Goal: Find specific page/section: Find specific page/section

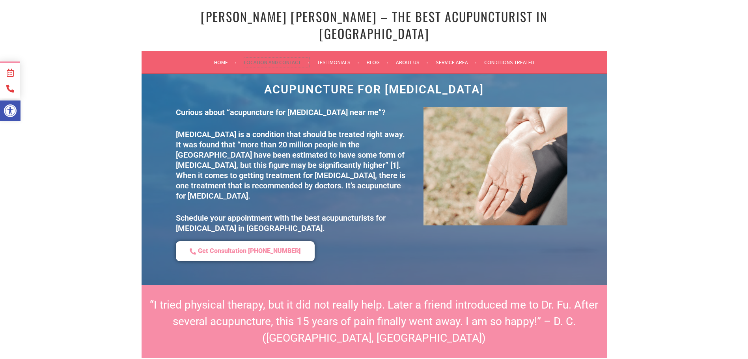
click at [277, 58] on link "Location and Contact" at bounding box center [276, 62] width 65 height 9
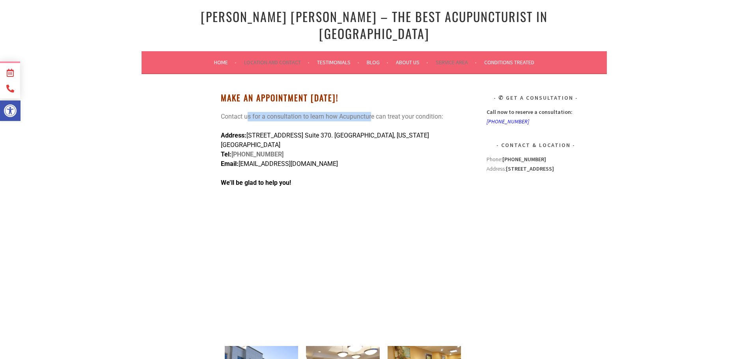
drag, startPoint x: 246, startPoint y: 102, endPoint x: 371, endPoint y: 101, distance: 124.6
click at [371, 112] on p "Contact us for a consultation to learn how Acupuncture can treat your condition:" at bounding box center [343, 116] width 244 height 9
click at [431, 112] on p "Contact us for a consultation to learn how Acupuncture can treat your condition:" at bounding box center [343, 116] width 244 height 9
drag, startPoint x: 441, startPoint y: 102, endPoint x: 218, endPoint y: 104, distance: 223.1
click at [218, 104] on div "Location and Contact Make An Appointment Today! Contact us for a consultation t…" at bounding box center [374, 333] width 465 height 518
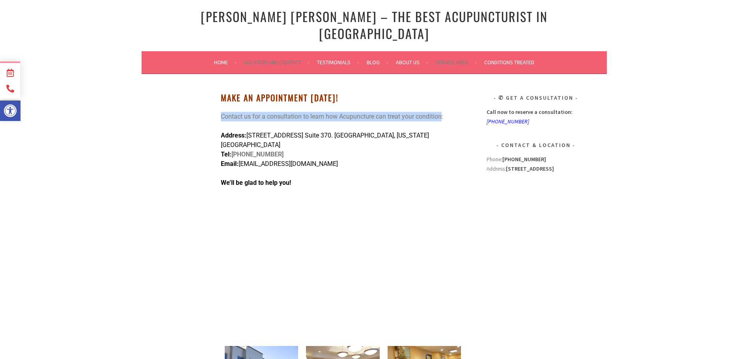
click at [262, 112] on p "Contact us for a consultation to learn how Acupuncture can treat your condition:" at bounding box center [343, 116] width 244 height 9
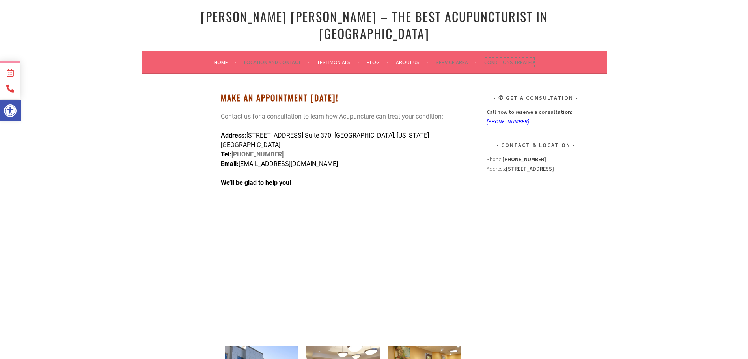
click at [490, 58] on link "Conditions Treated" at bounding box center [509, 62] width 50 height 9
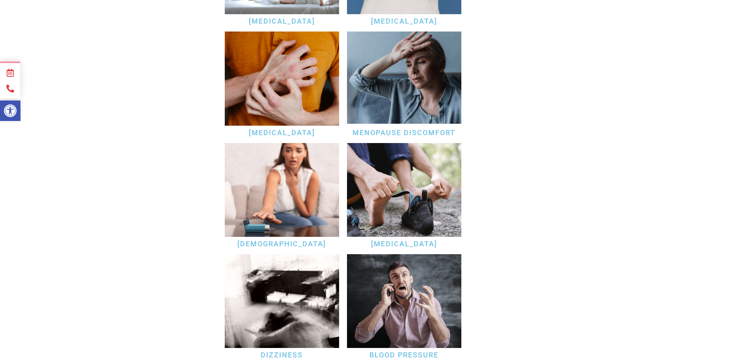
scroll to position [1774, 0]
